Goal: Check status

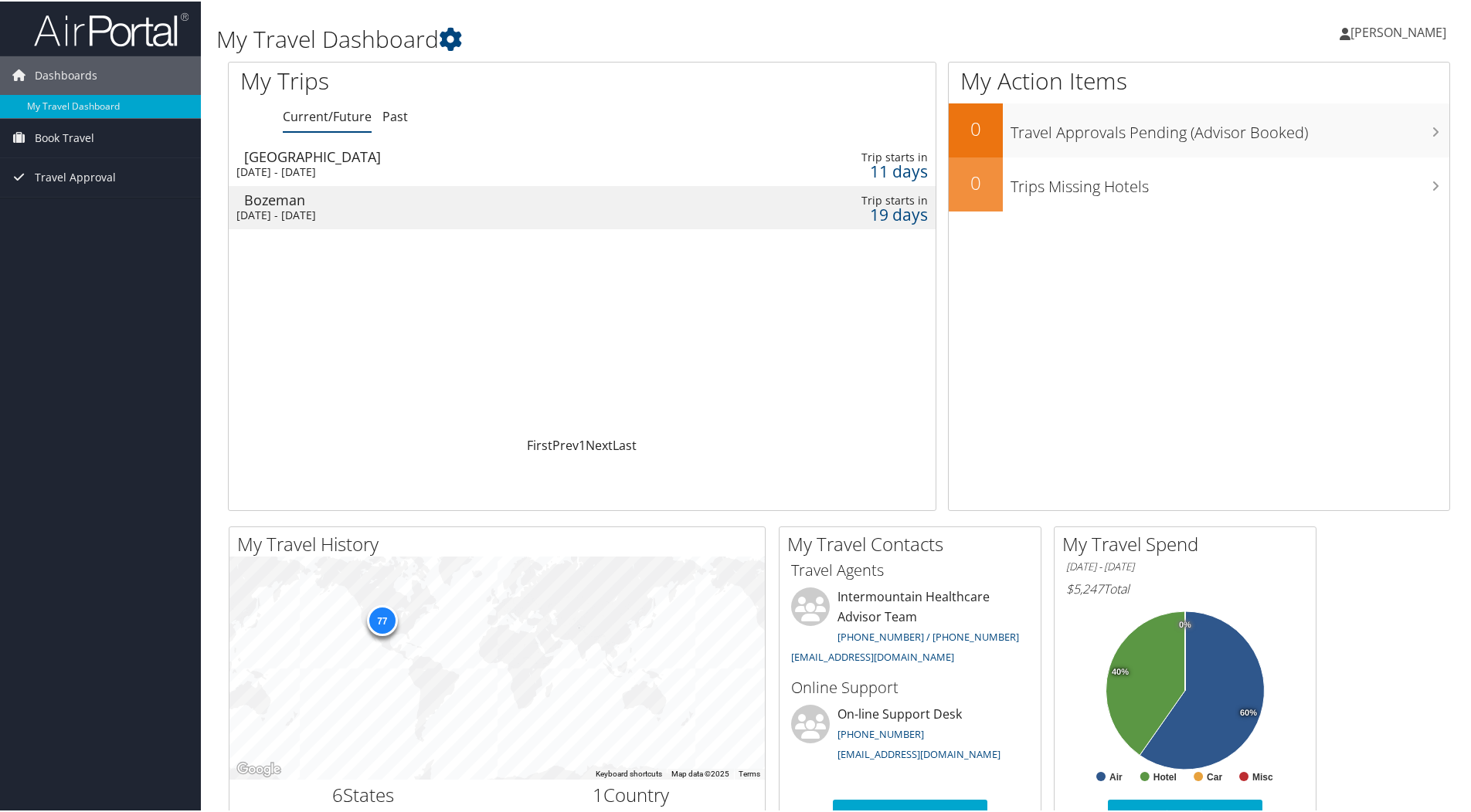
click at [330, 162] on td "Boulder [DATE] - [DATE]" at bounding box center [460, 163] width 464 height 44
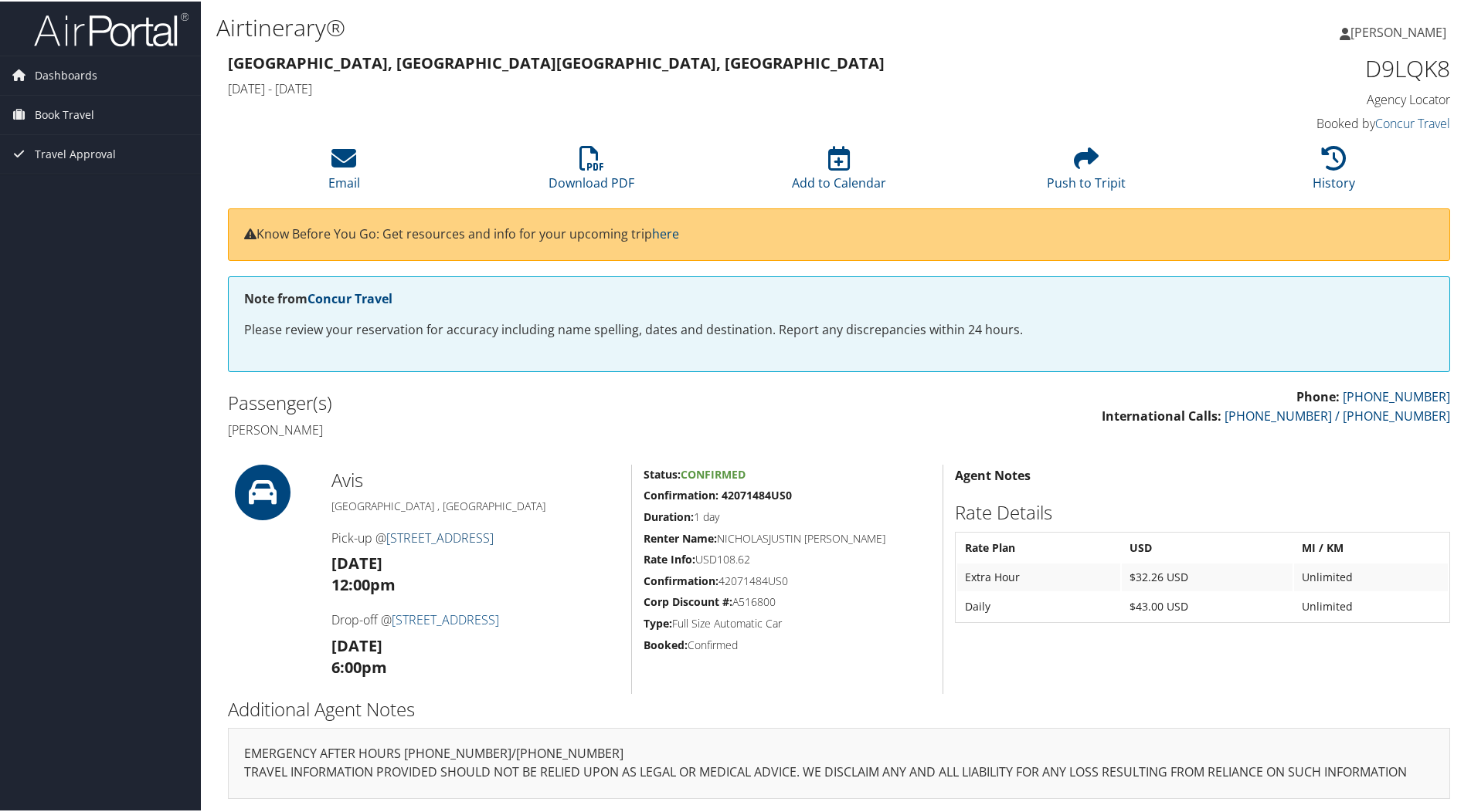
click at [420, 535] on link "1 S Main St" at bounding box center [440, 536] width 107 height 17
click at [560, 554] on h3 "Sun 14 Sep 12:00pm" at bounding box center [475, 573] width 288 height 44
click at [739, 579] on h5 "Confirmation: 42071484US0" at bounding box center [787, 579] width 287 height 15
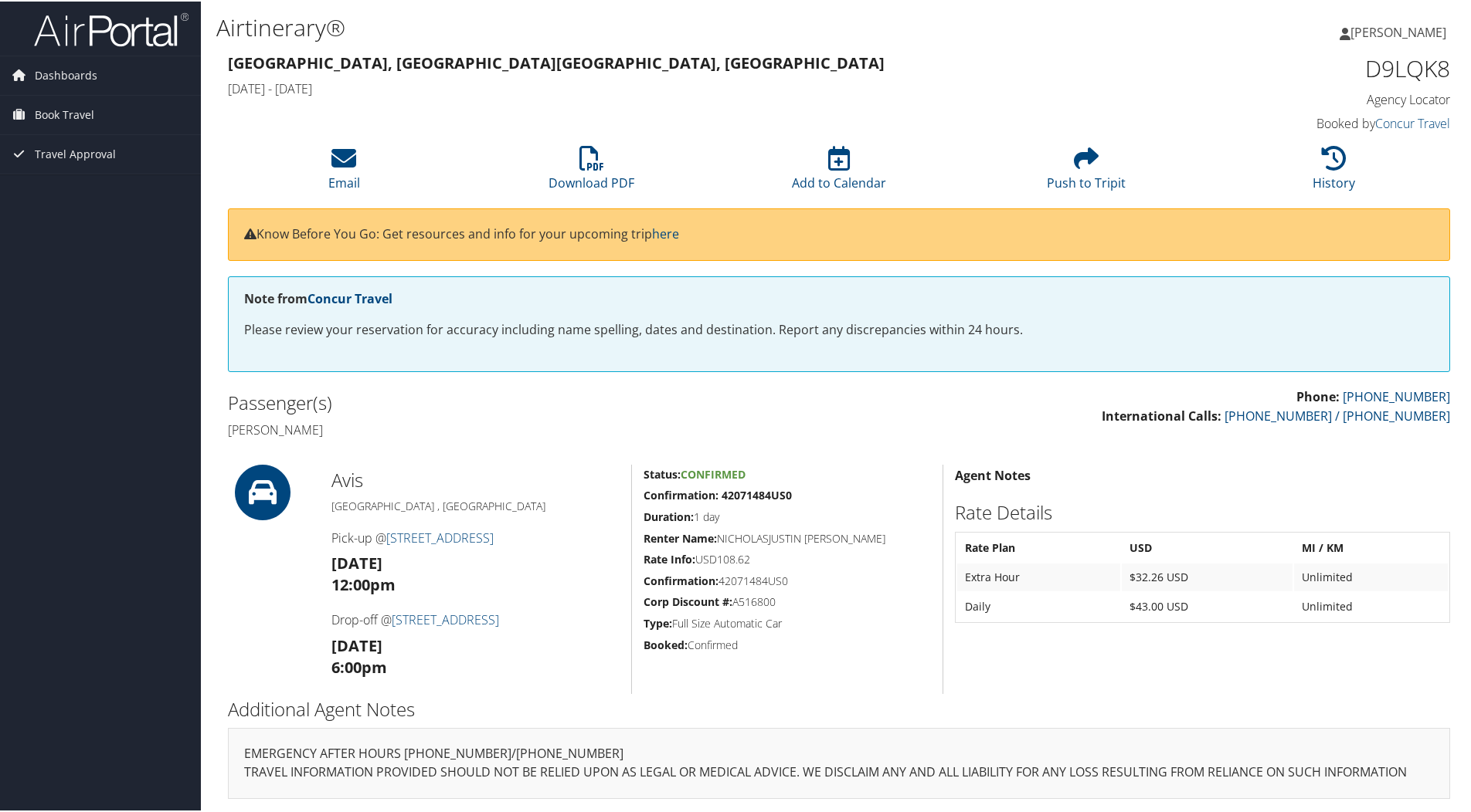
click at [739, 579] on h5 "Confirmation: 42071484US0" at bounding box center [787, 579] width 287 height 15
copy h5 "42071484US0"
